Goal: Information Seeking & Learning: Learn about a topic

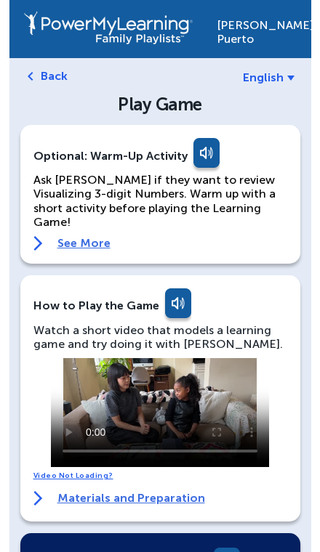
scroll to position [60, 0]
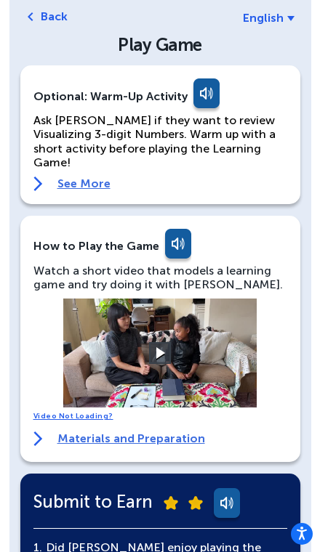
click at [284, 11] on link "English" at bounding box center [269, 18] width 52 height 14
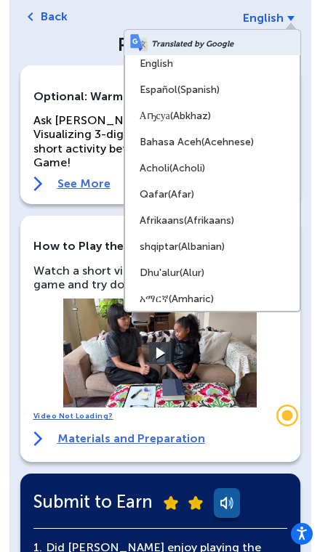
click at [221, 63] on link "English" at bounding box center [212, 64] width 174 height 26
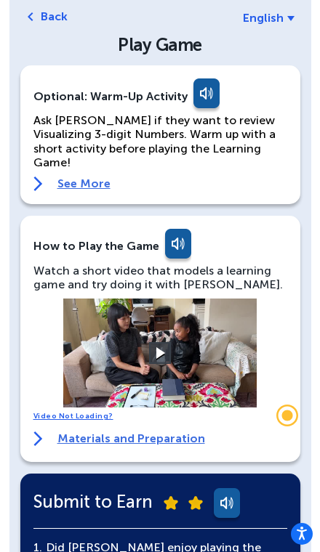
click at [173, 347] on video at bounding box center [160, 353] width 218 height 109
click at [271, 25] on span "English" at bounding box center [263, 18] width 41 height 14
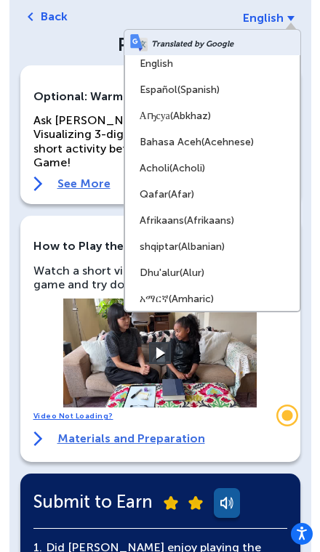
click at [214, 87] on span "(Spanish)" at bounding box center [198, 90] width 42 height 12
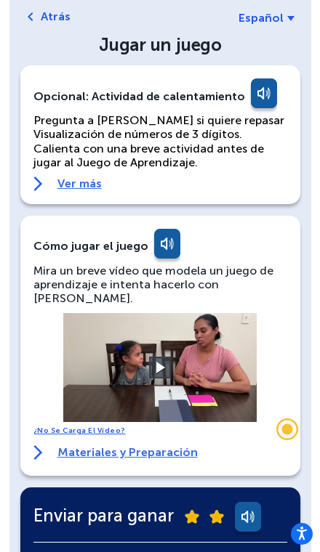
click at [163, 357] on button at bounding box center [160, 368] width 22 height 22
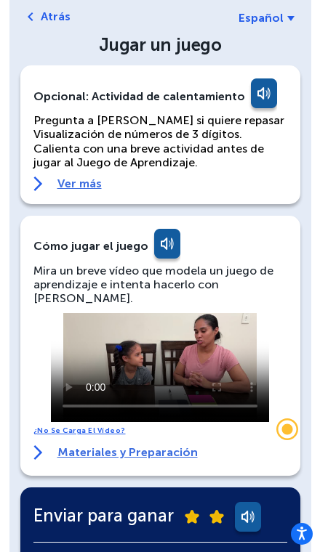
scroll to position [0, 0]
click at [79, 313] on video at bounding box center [160, 367] width 218 height 109
click at [51, 313] on video at bounding box center [160, 367] width 218 height 109
click at [62, 313] on video at bounding box center [160, 367] width 218 height 109
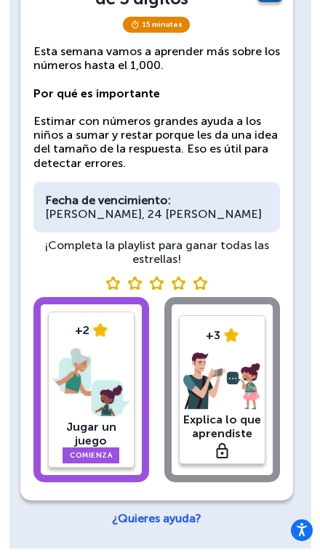
scroll to position [140, 0]
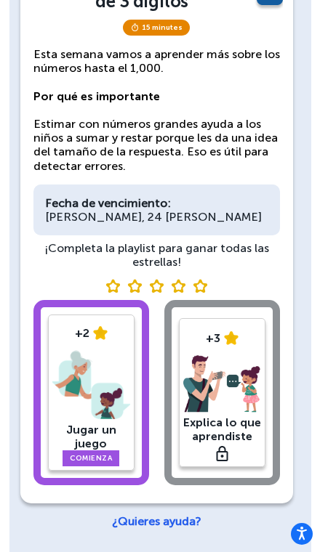
click at [108, 456] on link "Comienza" at bounding box center [90, 459] width 57 height 16
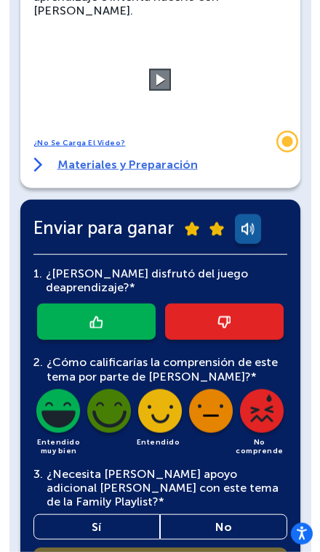
scroll to position [350, 0]
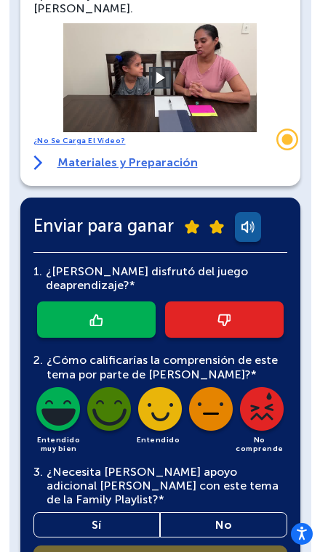
click at [290, 141] on icon "Trigger Stonly widget" at bounding box center [286, 139] width 11 height 11
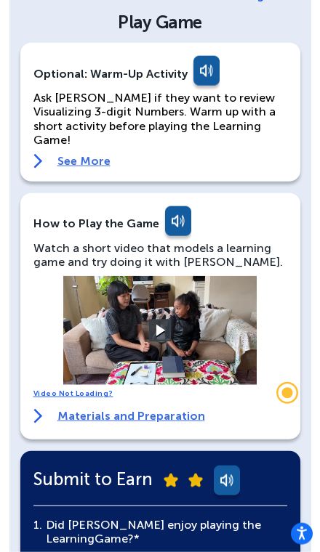
scroll to position [69, 0]
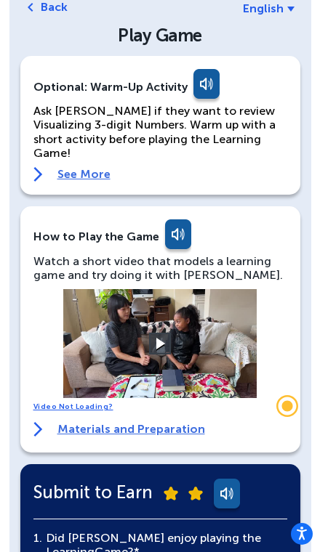
click at [291, 7] on b at bounding box center [290, 9] width 7 height 5
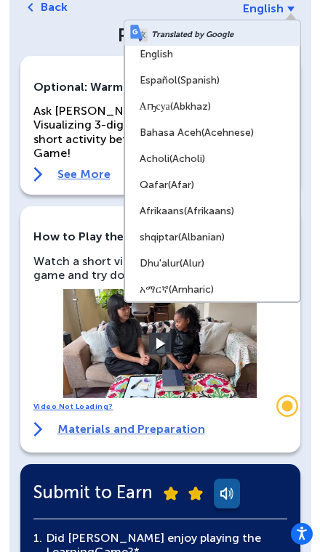
click at [233, 84] on link "Español (Spanish)" at bounding box center [212, 81] width 174 height 26
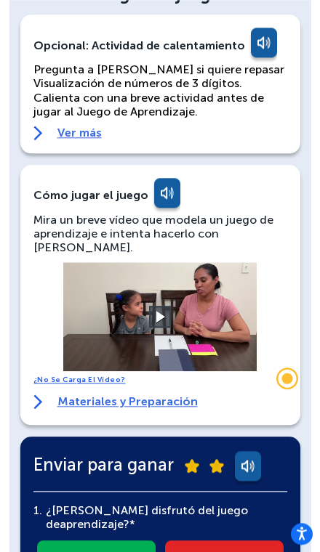
scroll to position [121, 0]
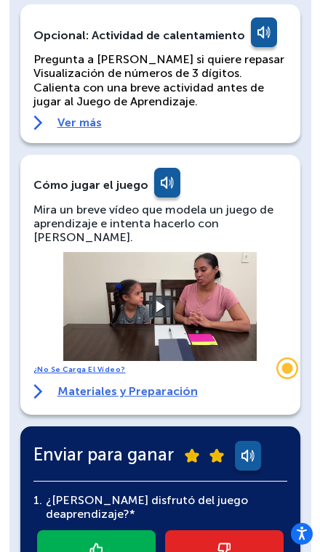
click at [176, 293] on video at bounding box center [160, 306] width 218 height 109
click at [170, 296] on button at bounding box center [160, 307] width 22 height 22
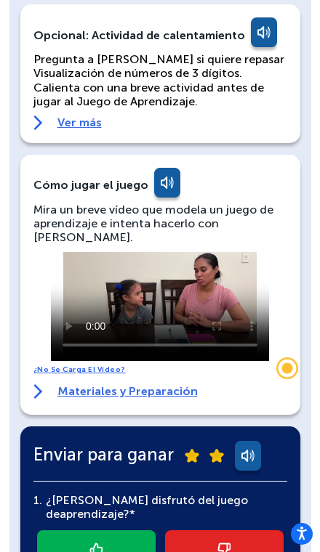
click at [255, 328] on video at bounding box center [160, 306] width 218 height 109
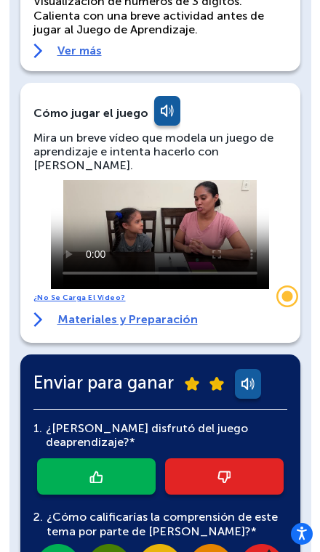
scroll to position [196, 0]
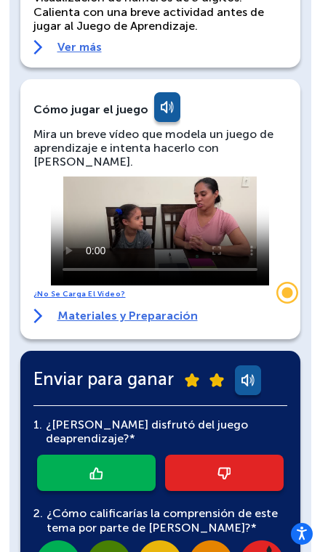
click at [78, 309] on link "Materiales y Preparación" at bounding box center [115, 316] width 164 height 15
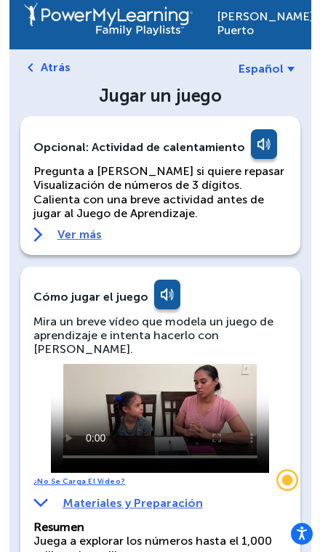
scroll to position [0, 0]
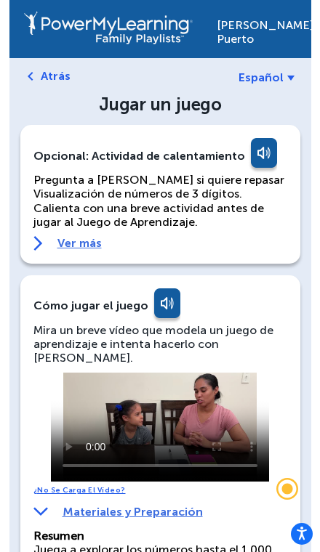
click at [28, 78] on img at bounding box center [31, 76] width 6 height 9
click at [41, 77] on link "Atrás" at bounding box center [56, 76] width 30 height 14
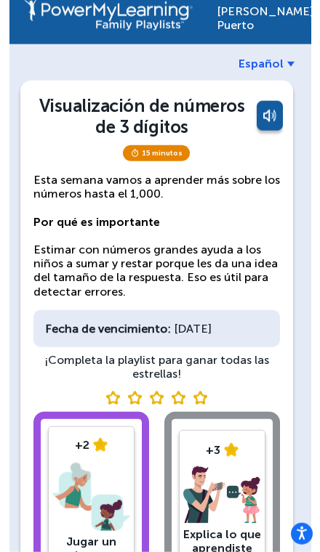
scroll to position [21, 0]
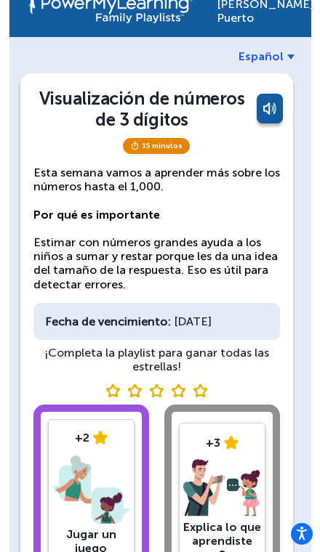
click at [177, 145] on font "15 minutos" at bounding box center [162, 146] width 41 height 9
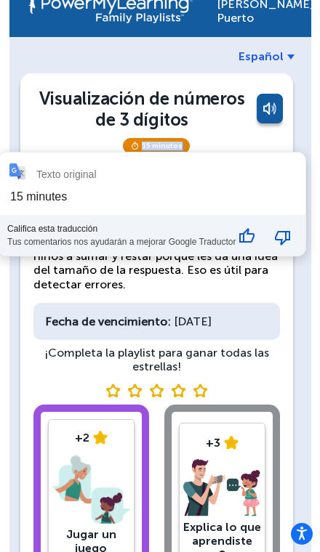
click at [150, 148] on font "15 minutos" at bounding box center [162, 146] width 41 height 9
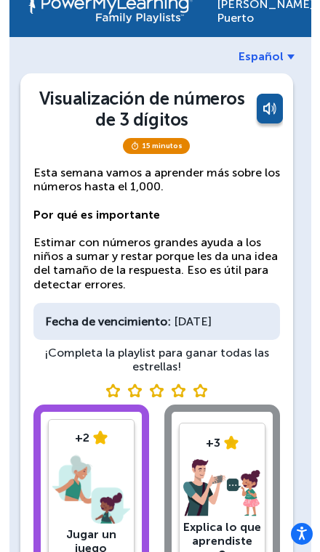
click at [175, 147] on font "15 minutos" at bounding box center [162, 146] width 41 height 9
click at [280, 106] on link at bounding box center [268, 111] width 29 height 35
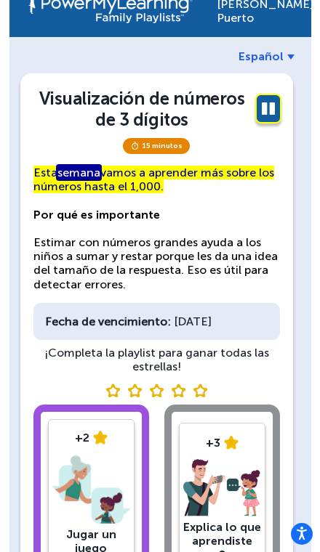
click at [270, 111] on link at bounding box center [268, 111] width 29 height 35
click at [179, 145] on font "15 minutos" at bounding box center [162, 146] width 41 height 9
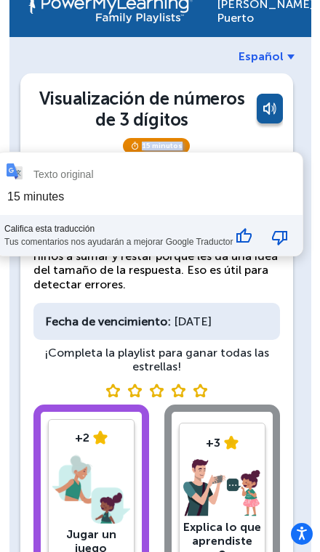
click at [49, 339] on div "Fecha de vencimiento: domingo, 24 de agosto" at bounding box center [156, 321] width 246 height 37
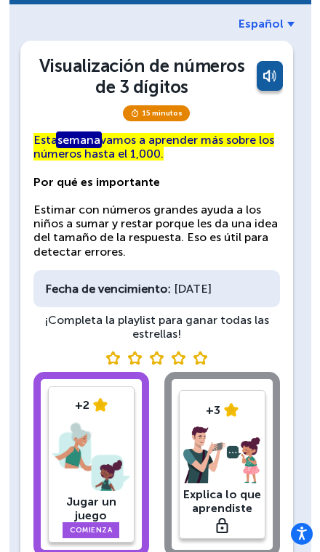
scroll to position [140, 0]
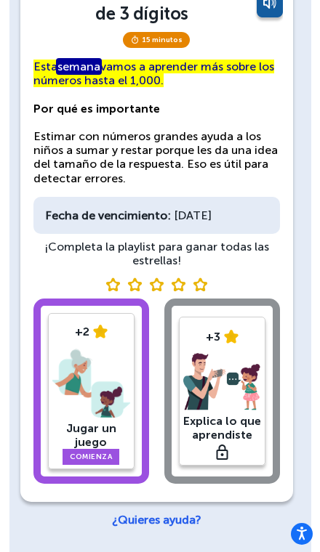
click at [233, 393] on div "+2 Jugar un juego Comienza +3 Explica lo que aprendiste" at bounding box center [156, 394] width 246 height 191
click at [69, 419] on img at bounding box center [91, 384] width 78 height 76
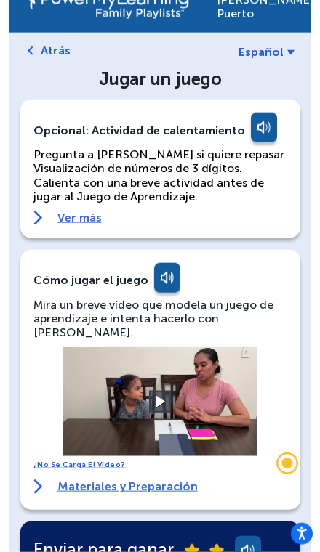
scroll to position [21, 0]
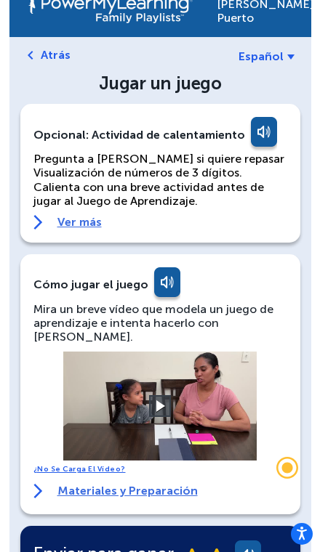
click at [65, 222] on link "Ver más" at bounding box center [160, 222] width 254 height 15
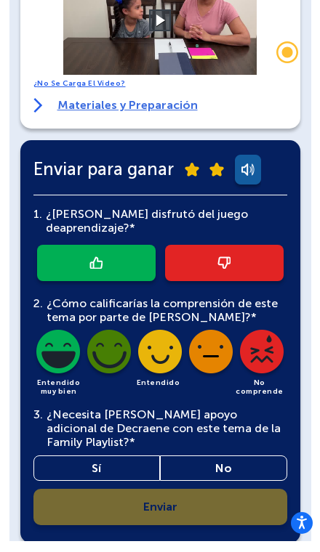
scroll to position [1046, 0]
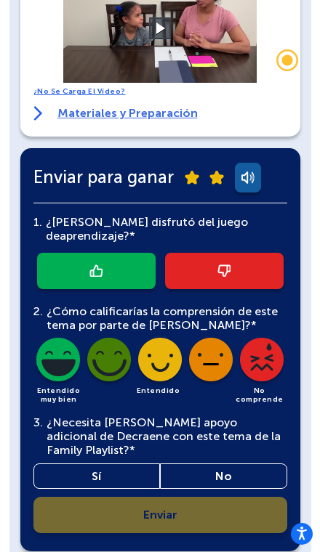
click at [88, 464] on link "Sí" at bounding box center [96, 476] width 127 height 25
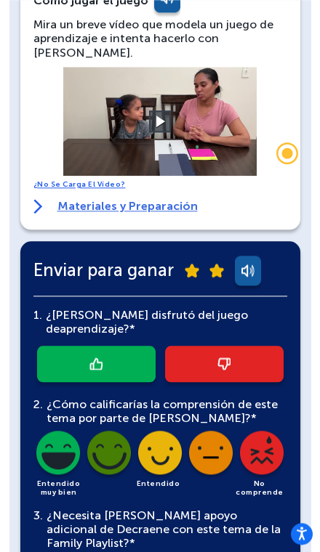
scroll to position [935, 0]
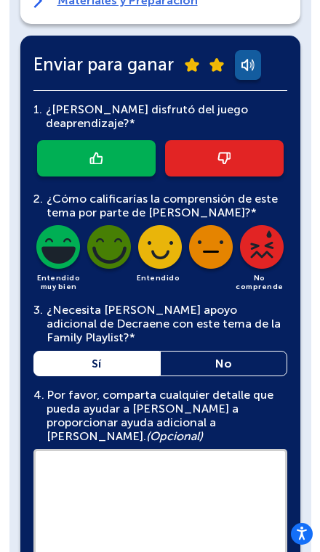
click at [222, 449] on textarea at bounding box center [160, 504] width 254 height 110
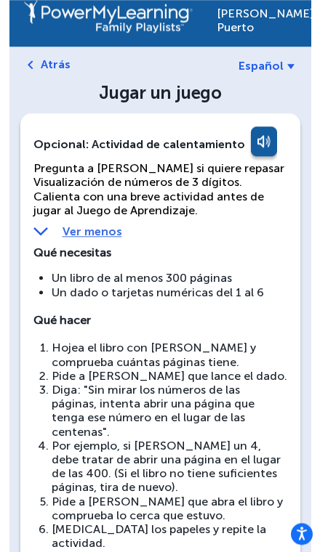
scroll to position [0, 0]
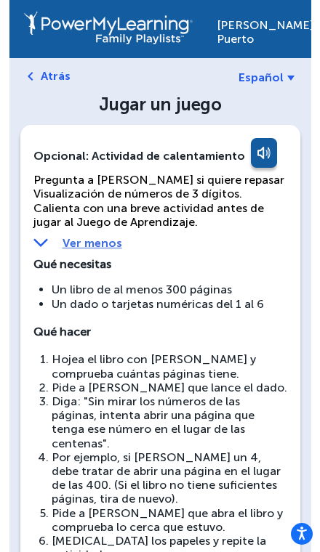
click at [28, 73] on img at bounding box center [31, 76] width 6 height 9
click at [30, 80] on img at bounding box center [31, 76] width 6 height 9
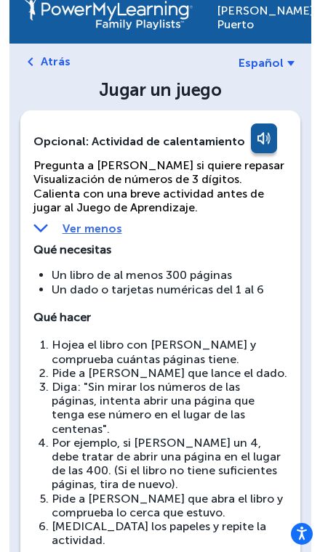
scroll to position [17, 0]
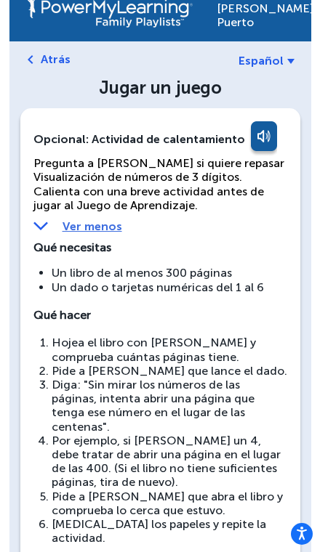
click at [98, 222] on link "Ver menos" at bounding box center [160, 226] width 254 height 14
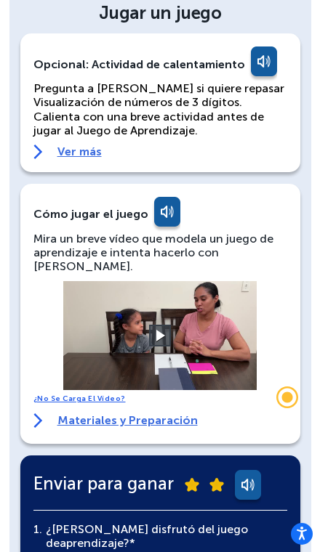
scroll to position [89, 0]
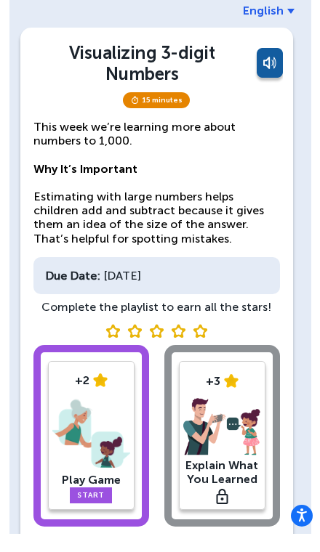
scroll to position [48, 0]
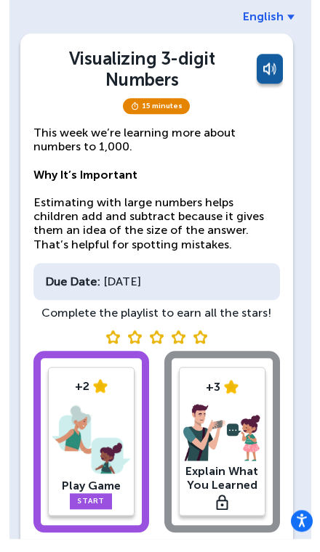
scroll to position [48, 0]
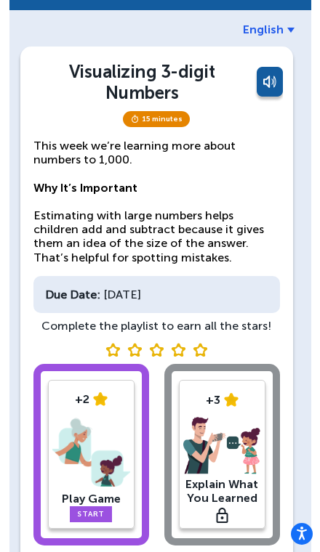
click at [225, 441] on div "+2 Play Game Start +3 Explain What You Learned" at bounding box center [156, 457] width 246 height 187
click at [241, 407] on div "+2 Play Game Start +3 Explain What You Learned" at bounding box center [156, 457] width 246 height 187
click at [246, 395] on div "+2 Play Game Start +3 Explain What You Learned" at bounding box center [156, 457] width 246 height 187
click at [201, 347] on div "Trigger Stonly widget" at bounding box center [156, 347] width 246 height 15
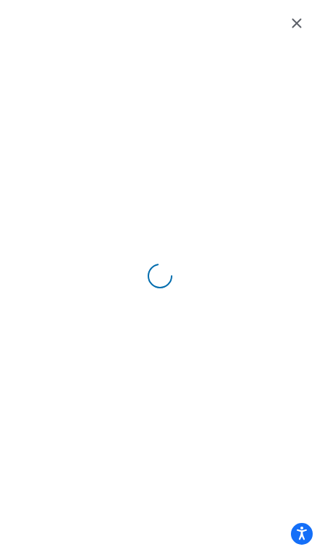
click at [297, 29] on icon "Close Stonly widget" at bounding box center [296, 23] width 17 height 17
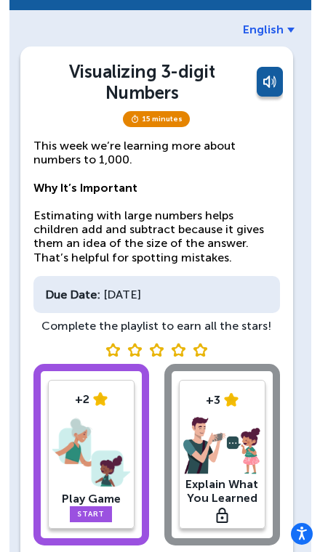
click at [276, 28] on span "English" at bounding box center [263, 30] width 41 height 14
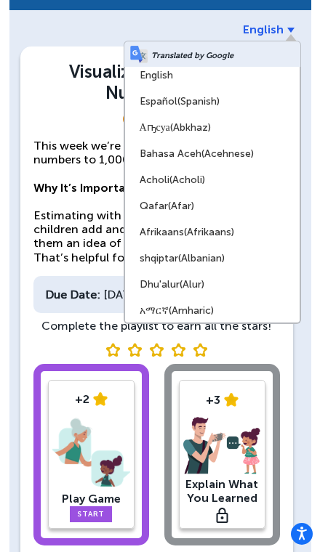
click at [235, 100] on link "Español (Spanish)" at bounding box center [212, 102] width 174 height 26
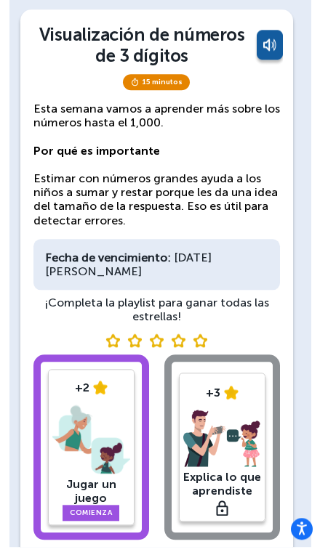
scroll to position [80, 0]
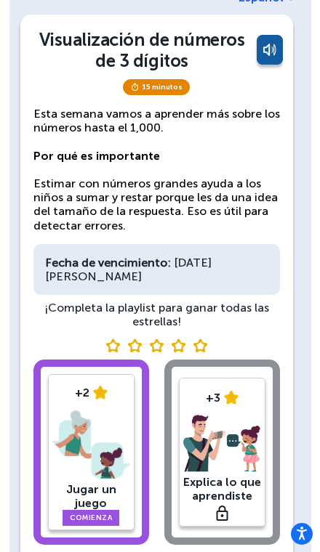
click at [248, 267] on div "Fecha de vencimiento: domingo, 24 de agosto" at bounding box center [156, 269] width 246 height 51
click at [241, 270] on div "Fecha de vencimiento: domingo, 24 de agosto" at bounding box center [156, 269] width 246 height 51
click at [198, 391] on div "+2 Jugar un juego Comienza +3 Explica lo que aprendiste" at bounding box center [156, 455] width 246 height 191
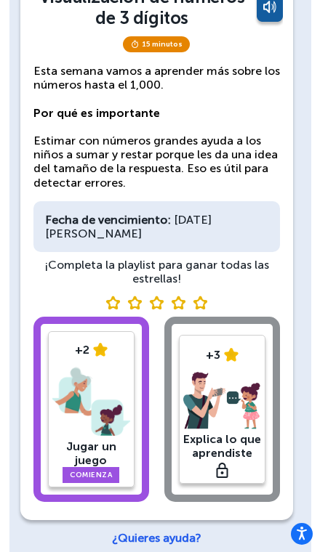
click at [82, 474] on link "Comienza" at bounding box center [90, 475] width 57 height 16
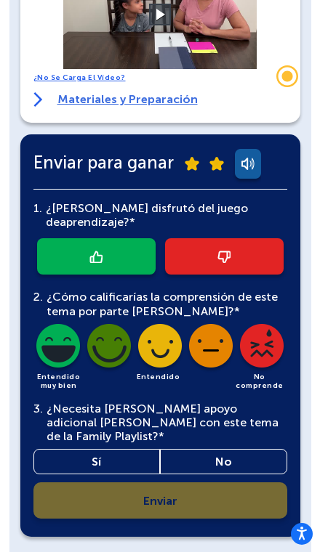
scroll to position [413, 0]
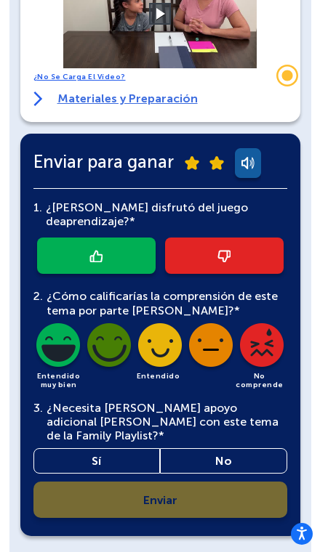
click at [91, 250] on img at bounding box center [95, 256] width 13 height 12
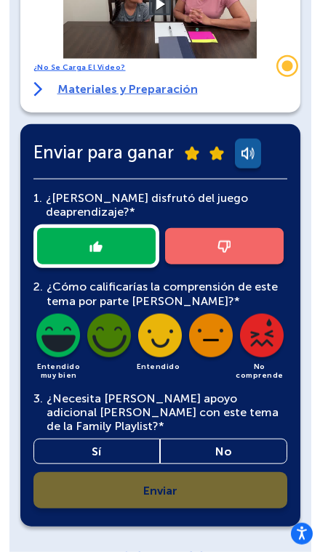
scroll to position [429, 0]
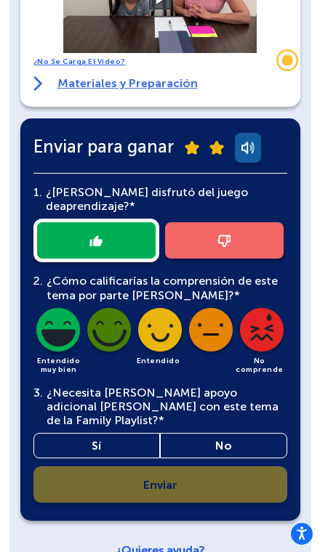
click at [70, 220] on div at bounding box center [160, 241] width 254 height 44
click at [85, 433] on link "Sí" at bounding box center [96, 445] width 127 height 25
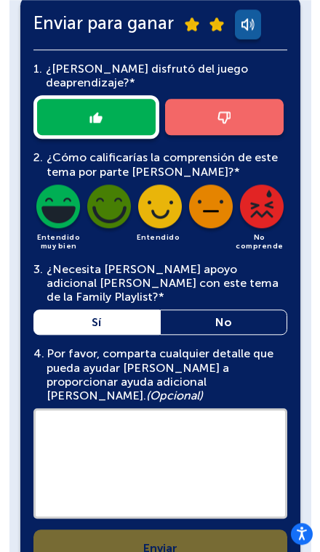
scroll to position [601, 0]
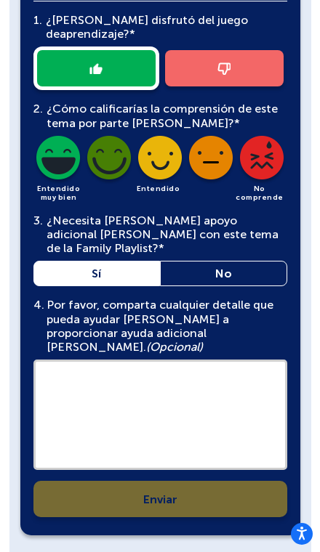
click at [61, 360] on textarea at bounding box center [160, 415] width 254 height 110
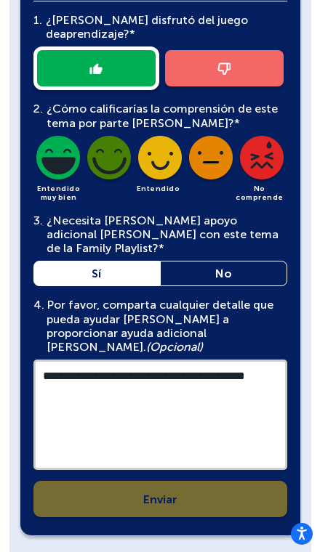
click at [89, 467] on div "**********" at bounding box center [160, 259] width 254 height 516
click at [92, 456] on div "**********" at bounding box center [160, 259] width 254 height 516
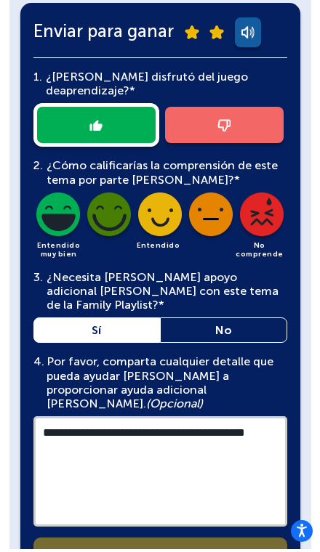
scroll to position [541, 0]
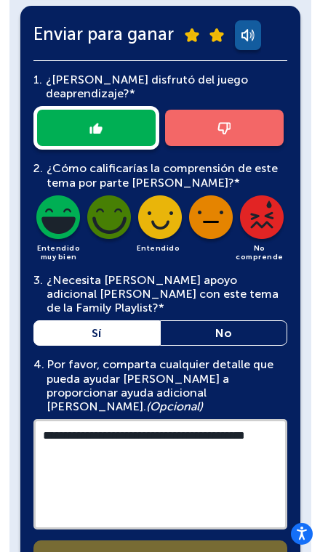
click at [206, 524] on div "**********" at bounding box center [160, 319] width 254 height 516
click at [241, 505] on div "**********" at bounding box center [160, 319] width 254 height 516
click at [241, 459] on textarea "**********" at bounding box center [160, 474] width 254 height 110
click at [217, 506] on div "**********" at bounding box center [160, 319] width 254 height 516
click at [243, 423] on textarea "**********" at bounding box center [160, 474] width 254 height 110
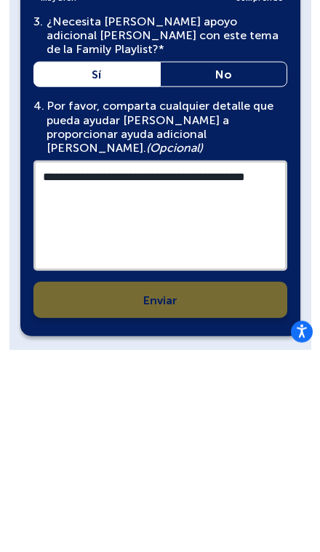
scroll to position [601, 0]
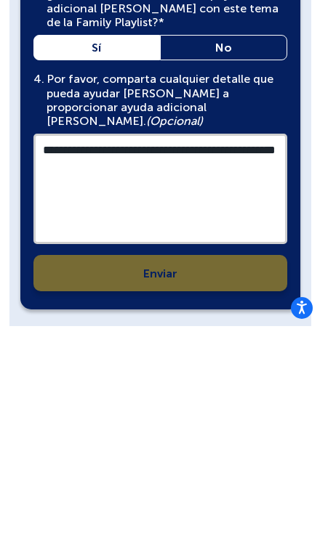
type textarea "**********"
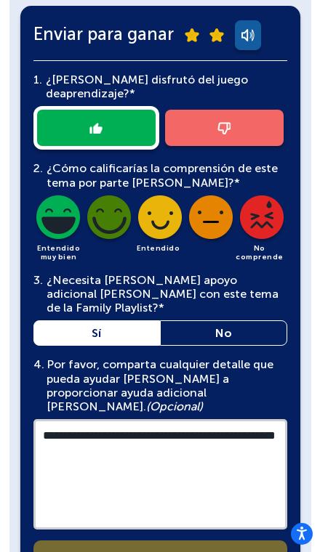
click at [197, 516] on div "**********" at bounding box center [160, 319] width 254 height 516
click at [194, 522] on div "**********" at bounding box center [160, 319] width 254 height 516
click at [201, 513] on div "**********" at bounding box center [160, 319] width 254 height 516
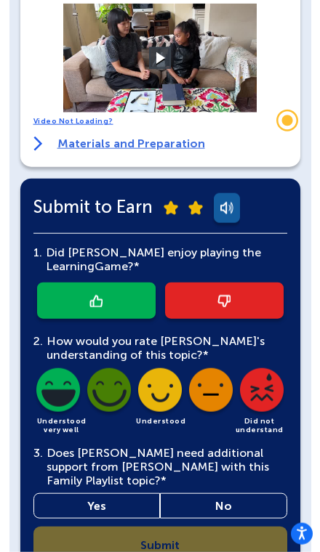
scroll to position [355, 0]
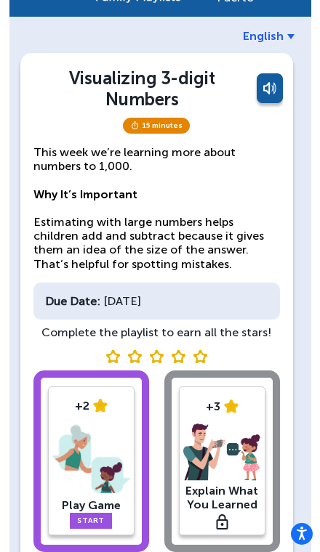
scroll to position [42, 0]
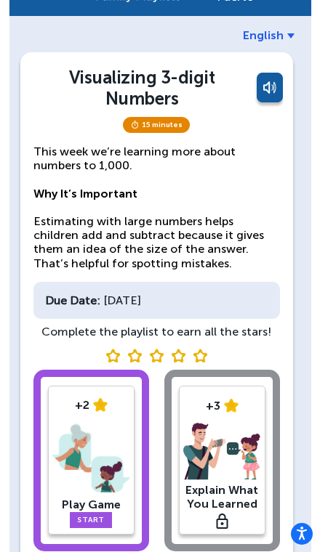
click at [283, 33] on span "English" at bounding box center [263, 35] width 41 height 14
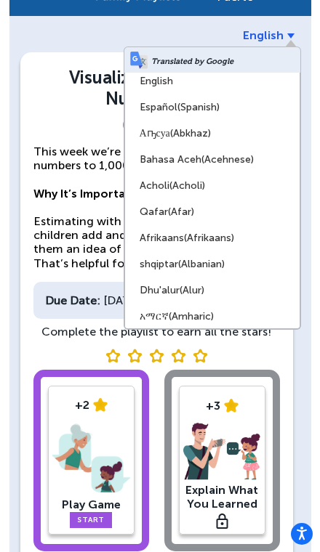
click at [225, 111] on link "Español (Spanish)" at bounding box center [212, 107] width 174 height 26
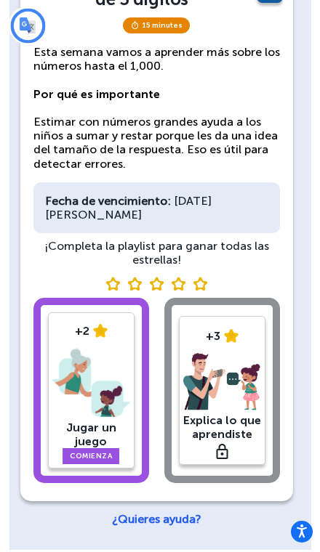
scroll to position [0, 0]
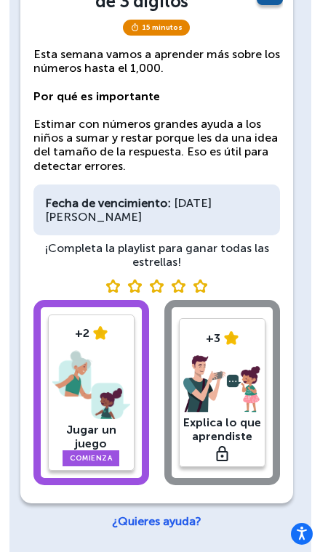
click at [214, 338] on div "+2 Jugar un juego Comienza +3 Explica lo que aprendiste" at bounding box center [156, 395] width 246 height 191
click at [86, 330] on font "+2" at bounding box center [82, 333] width 15 height 14
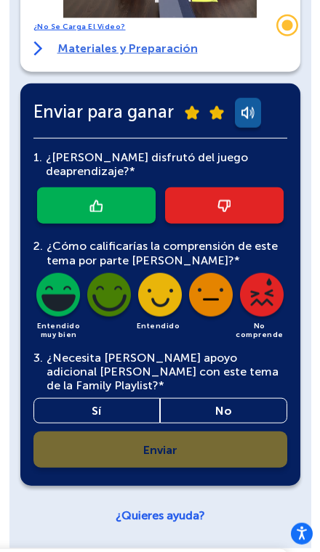
scroll to position [464, 0]
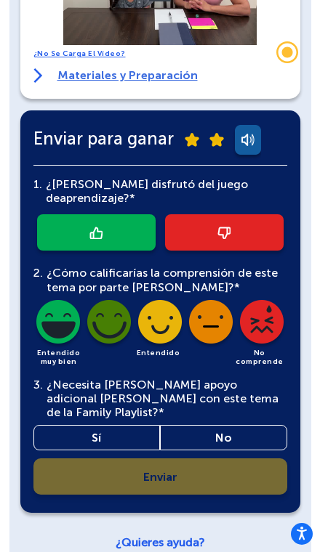
click at [170, 300] on img at bounding box center [159, 324] width 49 height 49
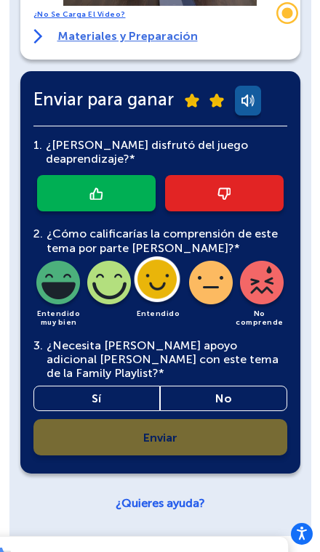
scroll to position [473, 0]
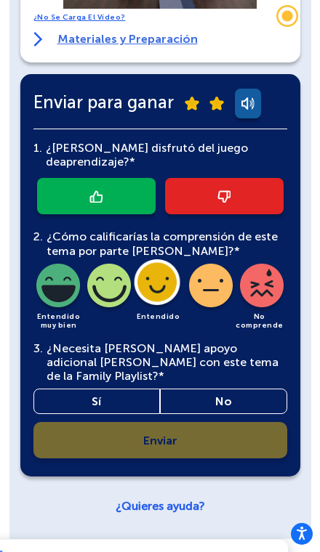
click at [70, 178] on link at bounding box center [96, 196] width 118 height 36
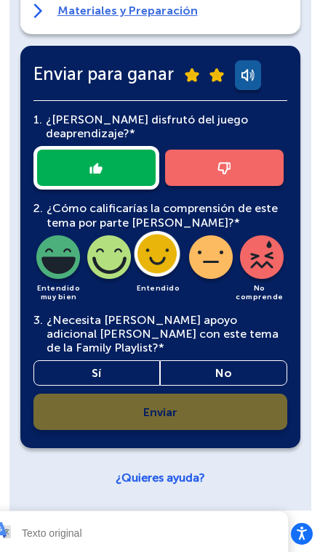
scroll to position [522, 0]
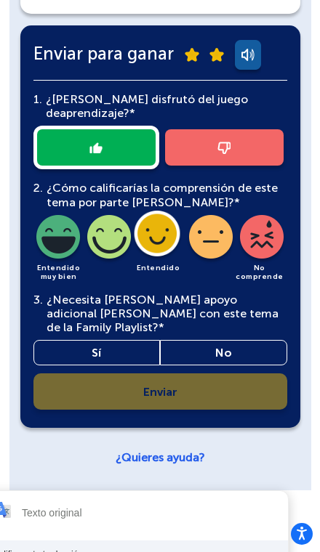
click at [81, 340] on link "Sí" at bounding box center [96, 352] width 127 height 25
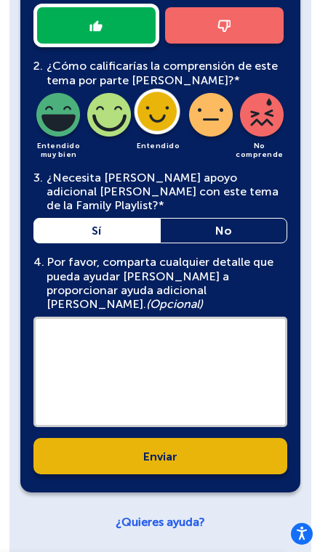
click at [241, 317] on textarea at bounding box center [160, 372] width 254 height 110
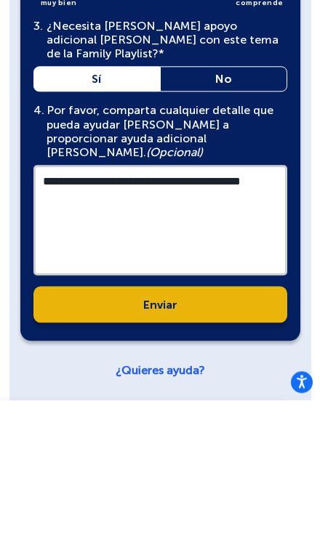
type textarea "**********"
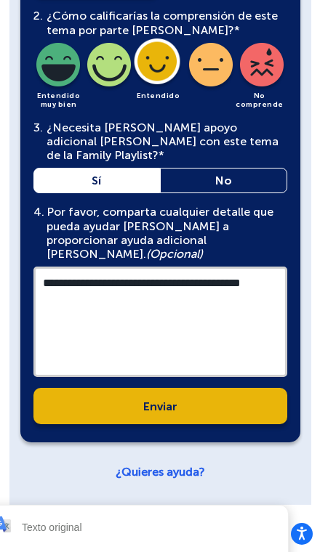
click at [255, 388] on link "Enviar" at bounding box center [160, 406] width 254 height 36
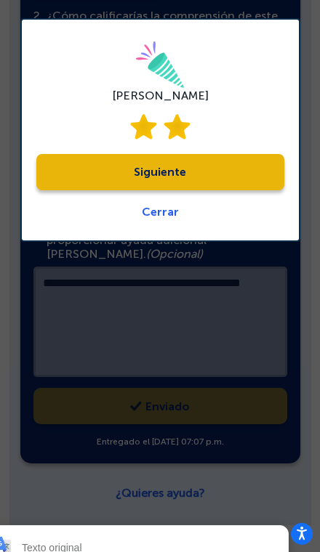
click at [241, 166] on link "Siguiente" at bounding box center [160, 172] width 248 height 36
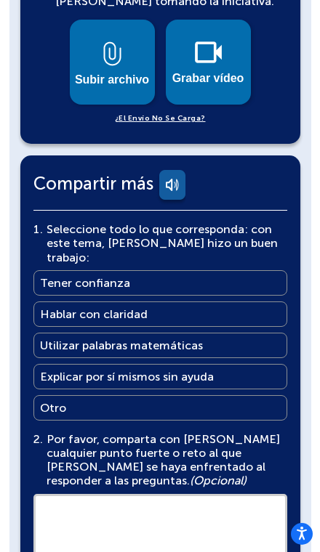
scroll to position [831, 0]
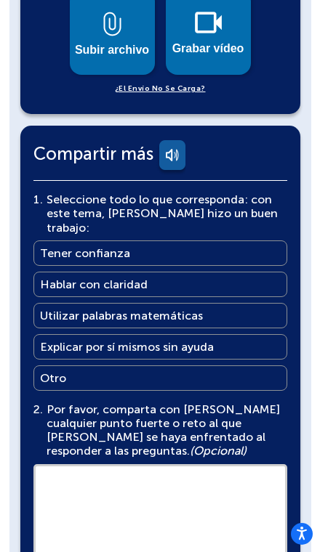
click at [193, 51] on font "Grabar vídeo" at bounding box center [208, 48] width 72 height 12
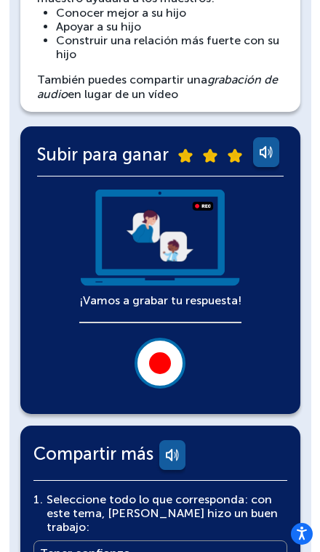
scroll to position [212, 0]
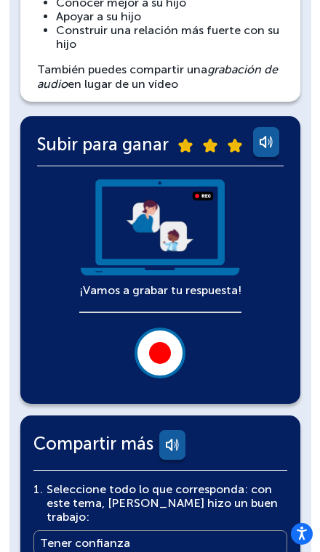
click at [171, 355] on button at bounding box center [159, 353] width 51 height 51
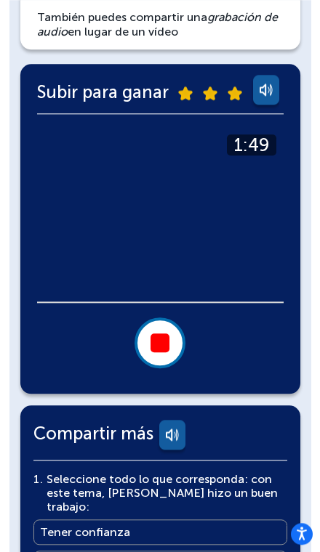
scroll to position [216, 0]
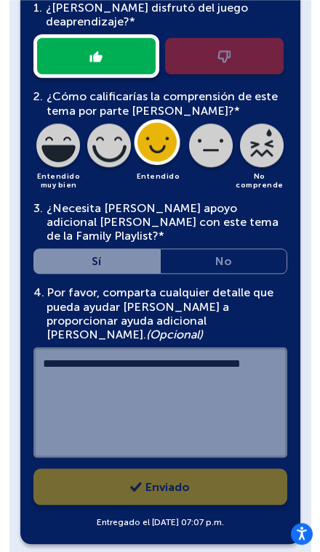
scroll to position [615, 0]
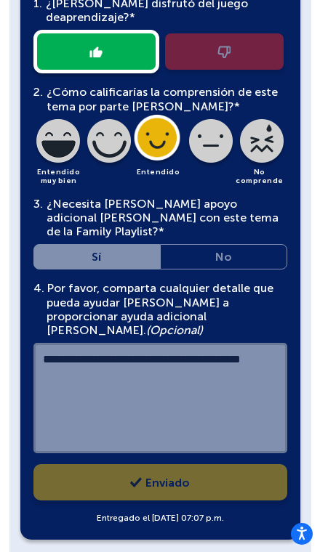
click at [227, 352] on div "**********" at bounding box center [160, 368] width 254 height 175
click at [208, 439] on div "**********" at bounding box center [160, 255] width 254 height 541
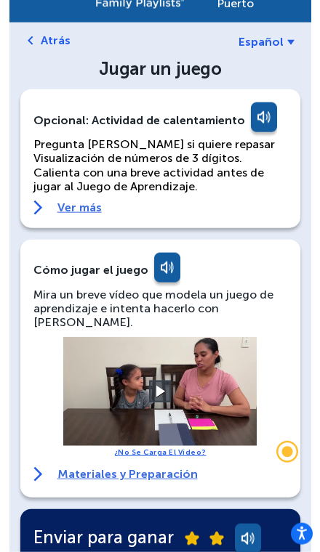
scroll to position [0, 0]
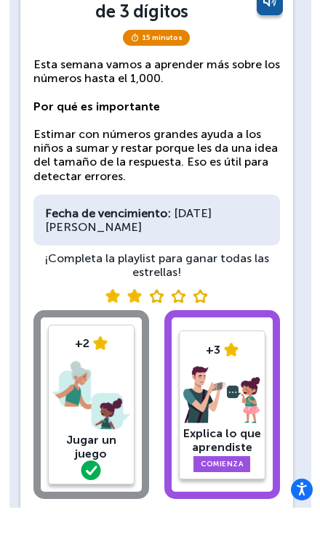
scroll to position [83, 0]
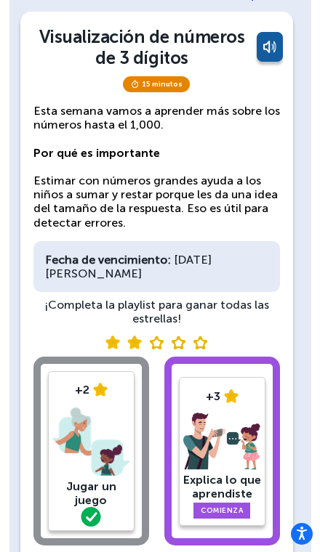
click at [82, 413] on img at bounding box center [91, 442] width 78 height 76
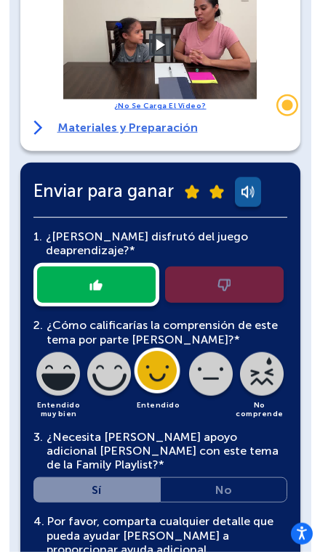
scroll to position [392, 0]
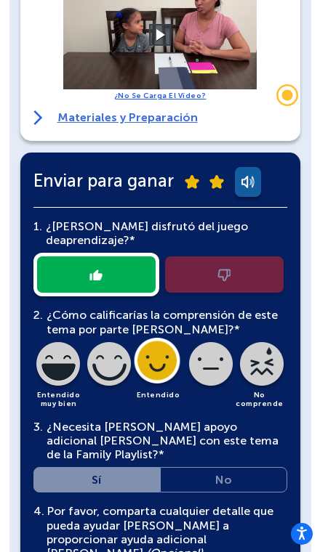
click at [164, 331] on div "2. ¿Cómo calificarías la comprensión de este tema por parte [PERSON_NAME]?* Ent…" at bounding box center [160, 358] width 254 height 100
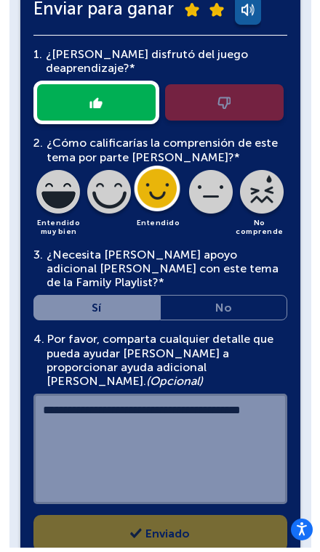
scroll to position [560, 0]
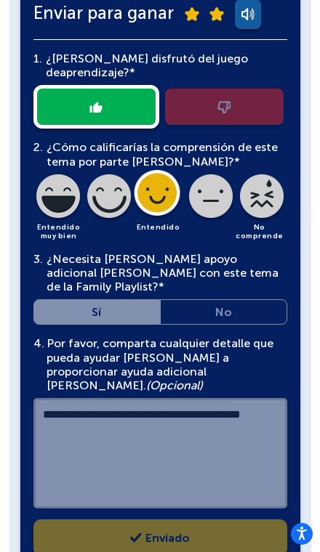
click at [208, 494] on div "**********" at bounding box center [160, 310] width 254 height 541
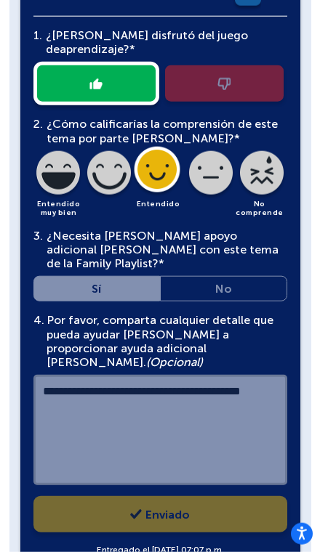
scroll to position [584, 0]
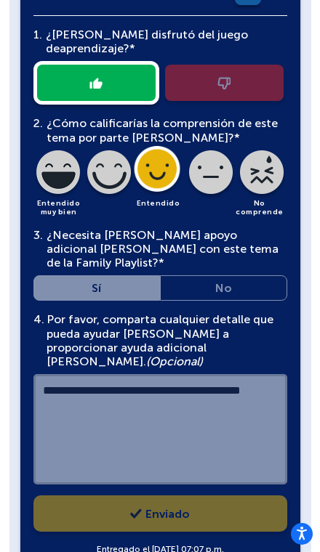
click at [198, 471] on div "**********" at bounding box center [160, 286] width 254 height 541
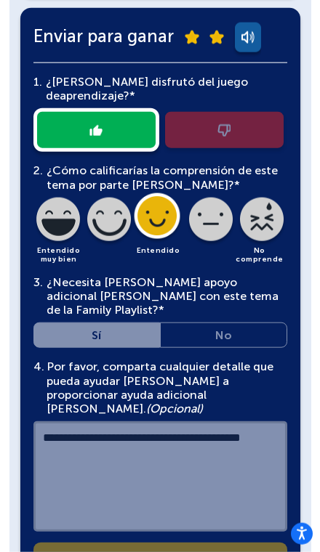
scroll to position [560, 0]
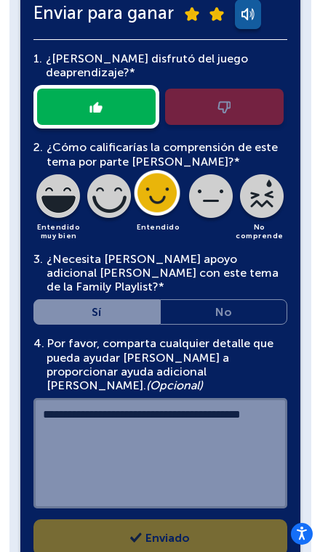
click at [174, 160] on div "2. ¿Cómo calificarías la comprensión de este tema por parte [PERSON_NAME]?* Ent…" at bounding box center [160, 190] width 254 height 100
click at [167, 169] on div "2. ¿Cómo calificarías la comprensión de este tema por parte [PERSON_NAME]?* Ent…" at bounding box center [160, 190] width 254 height 100
click at [134, 85] on div at bounding box center [160, 107] width 254 height 44
click at [140, 92] on div at bounding box center [160, 107] width 254 height 44
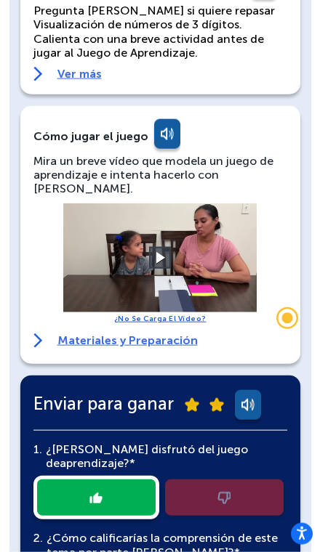
scroll to position [170, 0]
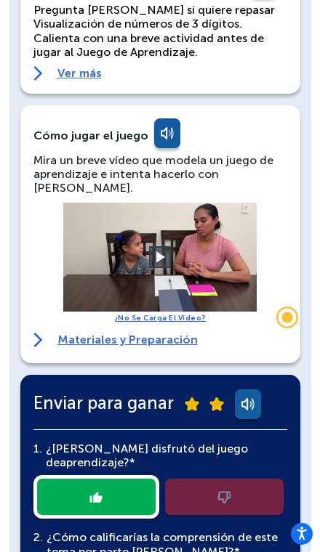
click at [257, 389] on link at bounding box center [246, 406] width 29 height 35
click at [251, 400] on link at bounding box center [246, 406] width 29 height 35
click at [251, 394] on link at bounding box center [246, 406] width 29 height 35
click at [253, 389] on link at bounding box center [246, 406] width 29 height 35
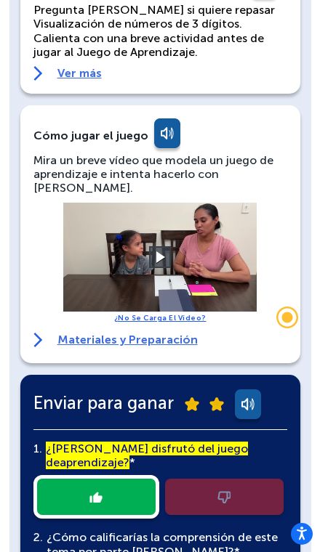
click at [253, 392] on link at bounding box center [246, 406] width 29 height 35
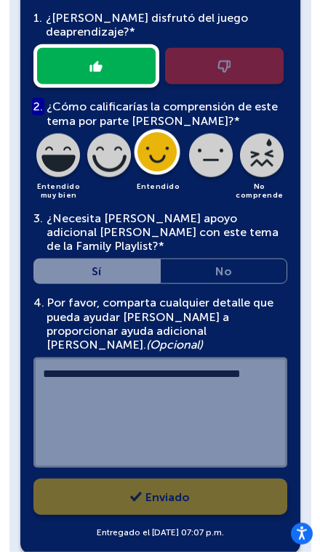
scroll to position [620, 0]
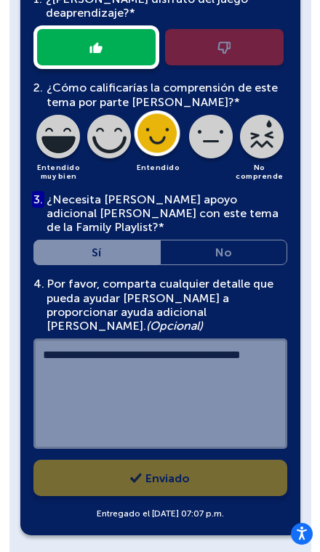
click at [211, 437] on div "**********" at bounding box center [160, 250] width 254 height 541
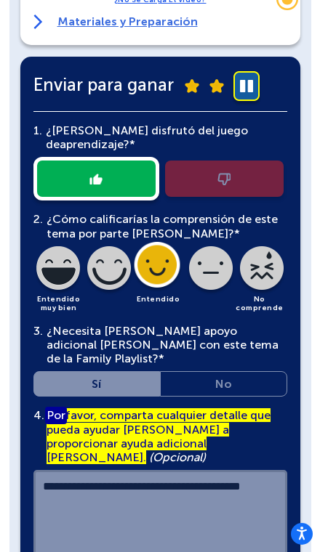
click at [290, 383] on div "**********" at bounding box center [160, 362] width 280 height 610
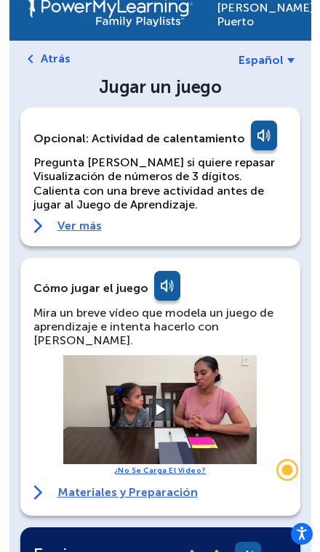
scroll to position [0, 0]
